Goal: Use online tool/utility: Utilize a website feature to perform a specific function

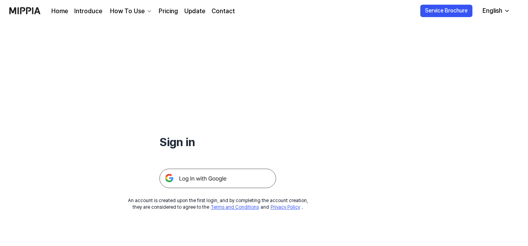
click at [205, 174] on img at bounding box center [217, 178] width 117 height 19
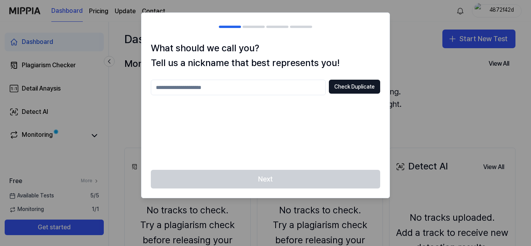
click at [267, 92] on input "text" at bounding box center [238, 88] width 175 height 16
type input "***"
click at [370, 88] on button "Check Duplicate" at bounding box center [354, 87] width 51 height 14
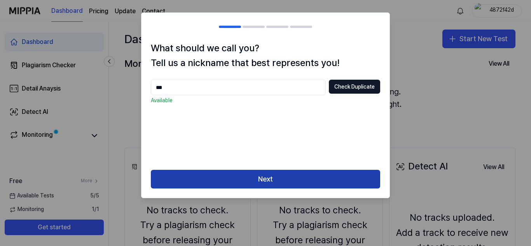
click at [306, 180] on button "Next" at bounding box center [265, 179] width 229 height 19
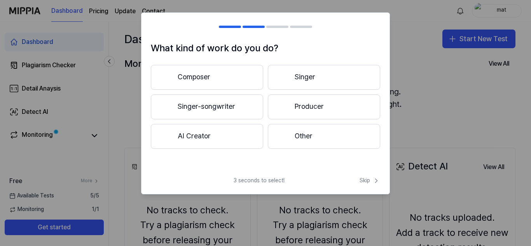
click at [215, 82] on button "Composer" at bounding box center [207, 77] width 112 height 25
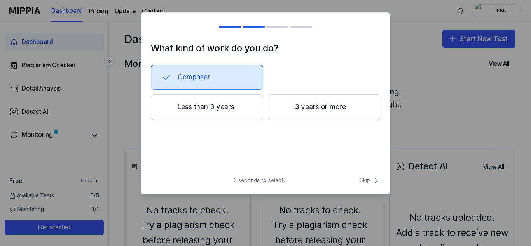
click at [317, 114] on button "3 years or more" at bounding box center [324, 108] width 112 height 26
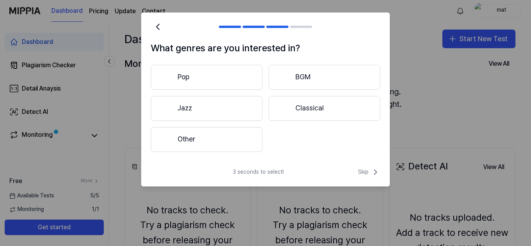
click at [238, 144] on button "Other" at bounding box center [207, 139] width 112 height 25
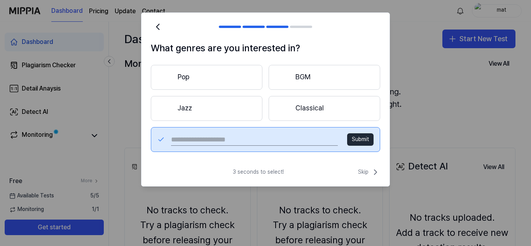
click at [237, 139] on input "text" at bounding box center [254, 139] width 167 height 12
type input "***"
click at [357, 138] on button "Submit" at bounding box center [360, 139] width 26 height 12
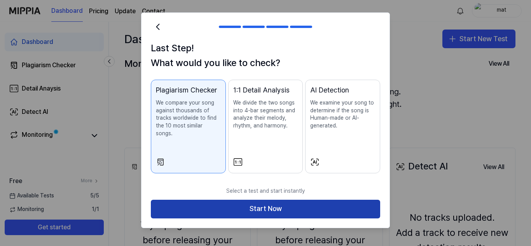
click at [324, 203] on button "Start Now" at bounding box center [265, 209] width 229 height 19
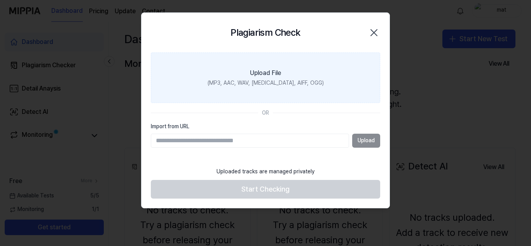
click at [282, 81] on div "(MP3, AAC, WAV, [MEDICAL_DATA], AIFF, OGG)" at bounding box center [266, 83] width 116 height 8
click at [0, 0] on input "Upload File (MP3, AAC, WAV, [MEDICAL_DATA], AIFF, OGG)" at bounding box center [0, 0] width 0 height 0
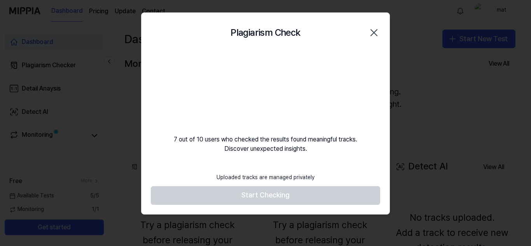
click at [300, 200] on footer "Uploaded tracks are managed privately Start Checking" at bounding box center [265, 187] width 229 height 36
click at [373, 35] on icon "button" at bounding box center [374, 32] width 12 height 12
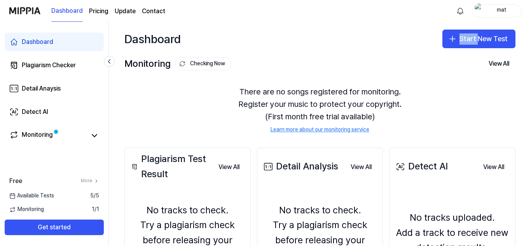
click at [373, 35] on div "Dashboard Start New Test" at bounding box center [320, 39] width 422 height 34
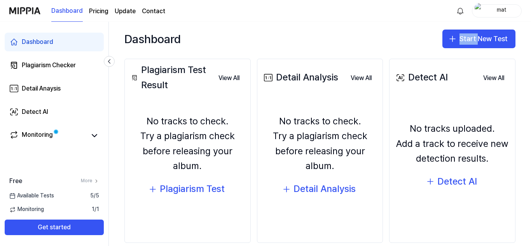
scroll to position [102, 0]
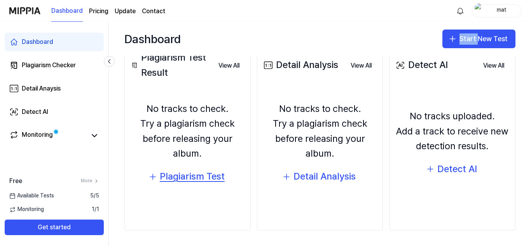
click at [198, 173] on div "Plagiarism Test" at bounding box center [192, 176] width 65 height 15
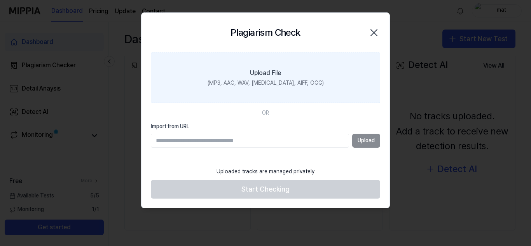
click at [259, 88] on label "Upload File (MP3, AAC, WAV, [MEDICAL_DATA], AIFF, OGG)" at bounding box center [265, 78] width 229 height 51
click at [0, 0] on input "Upload File (MP3, AAC, WAV, [MEDICAL_DATA], AIFF, OGG)" at bounding box center [0, 0] width 0 height 0
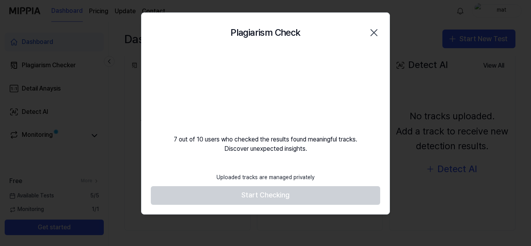
click at [229, 194] on footer "Uploaded tracks are managed privately Start Checking" at bounding box center [265, 187] width 229 height 36
click at [138, 226] on div at bounding box center [265, 123] width 531 height 246
click at [324, 100] on div "7 out of 10 users who checked the results found meaningful tracks. Discover une…" at bounding box center [266, 103] width 248 height 101
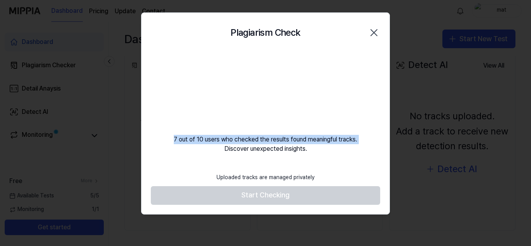
click at [324, 100] on div "7 out of 10 users who checked the results found meaningful tracks. Discover une…" at bounding box center [266, 103] width 248 height 101
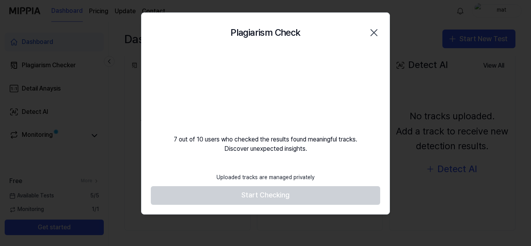
click at [324, 100] on div "7 out of 10 users who checked the results found meaningful tracks. Discover une…" at bounding box center [266, 103] width 248 height 101
click at [109, 136] on div at bounding box center [265, 123] width 531 height 246
click at [247, 198] on footer "Uploaded tracks are managed privately Start Checking" at bounding box center [265, 187] width 229 height 36
click at [132, 222] on div at bounding box center [265, 123] width 531 height 246
